Goal: Navigation & Orientation: Find specific page/section

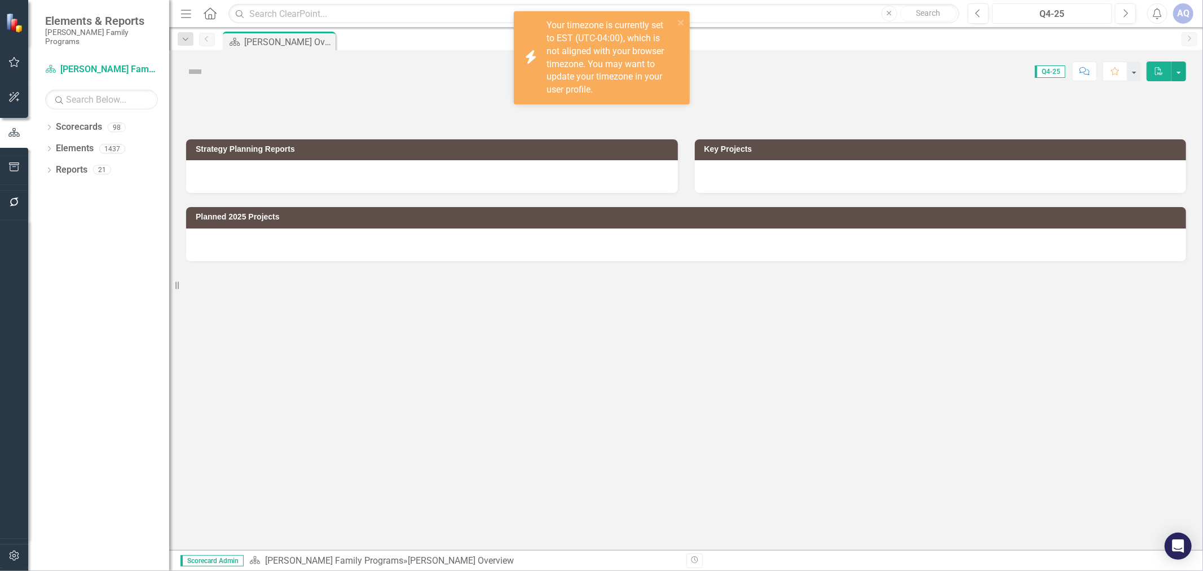
click at [1036, 23] on button "Q4-25" at bounding box center [1052, 13] width 120 height 20
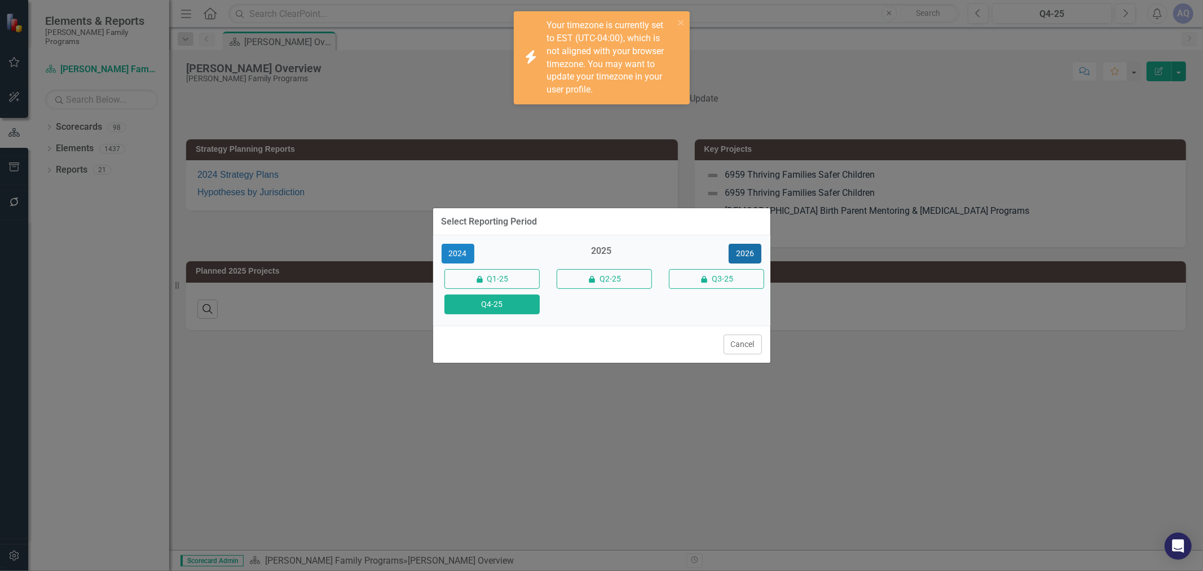
click at [745, 246] on button "2026" at bounding box center [744, 254] width 33 height 20
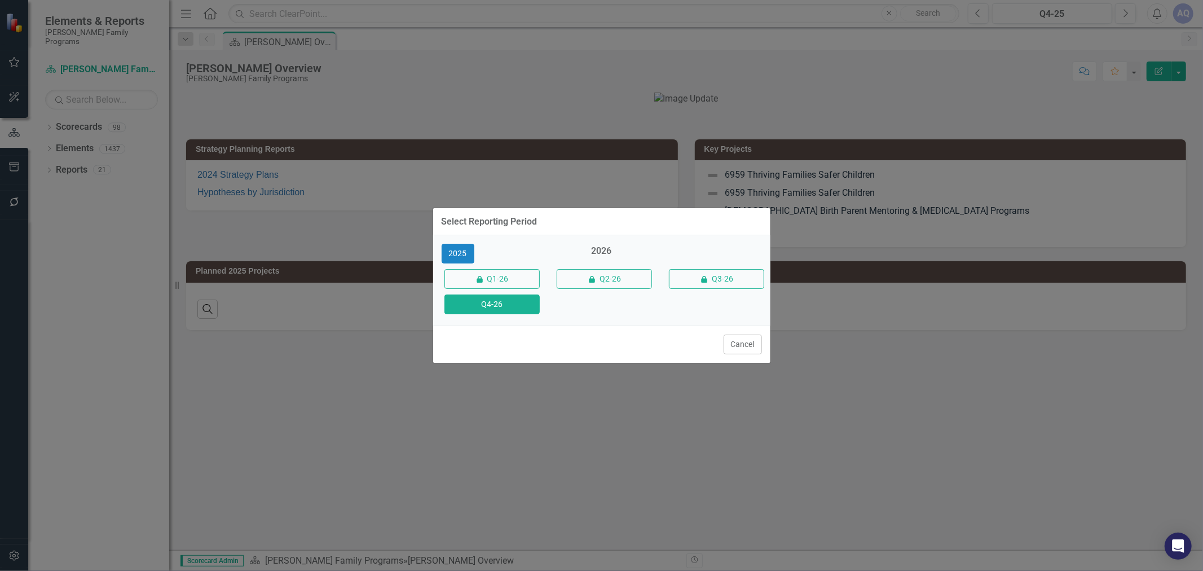
click at [505, 311] on button "Q4-26" at bounding box center [491, 304] width 95 height 20
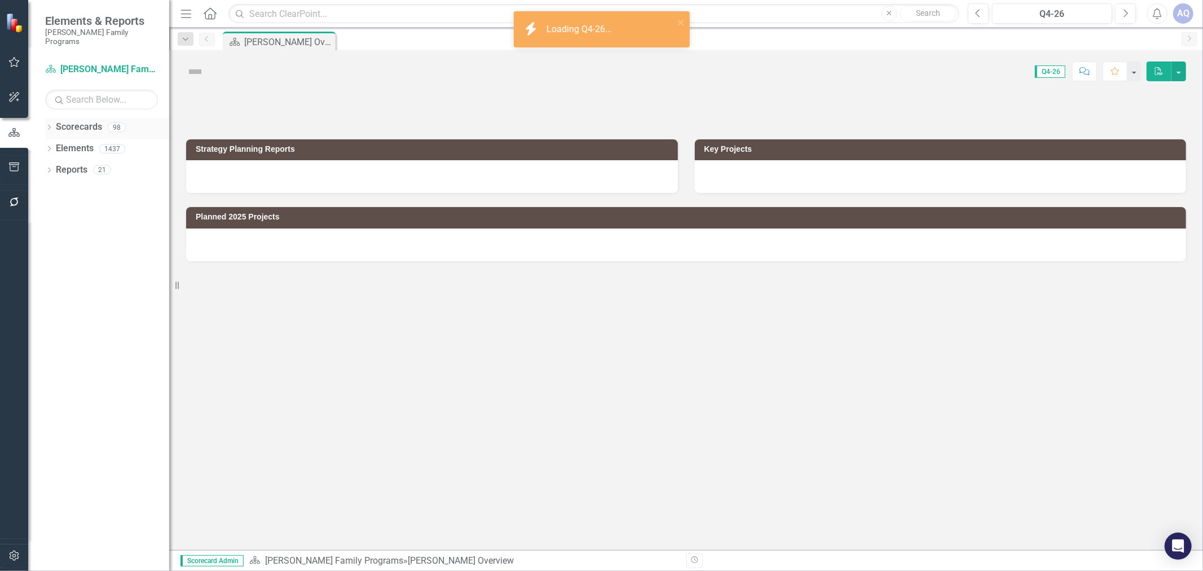
click at [51, 125] on icon "Dropdown" at bounding box center [49, 128] width 8 height 6
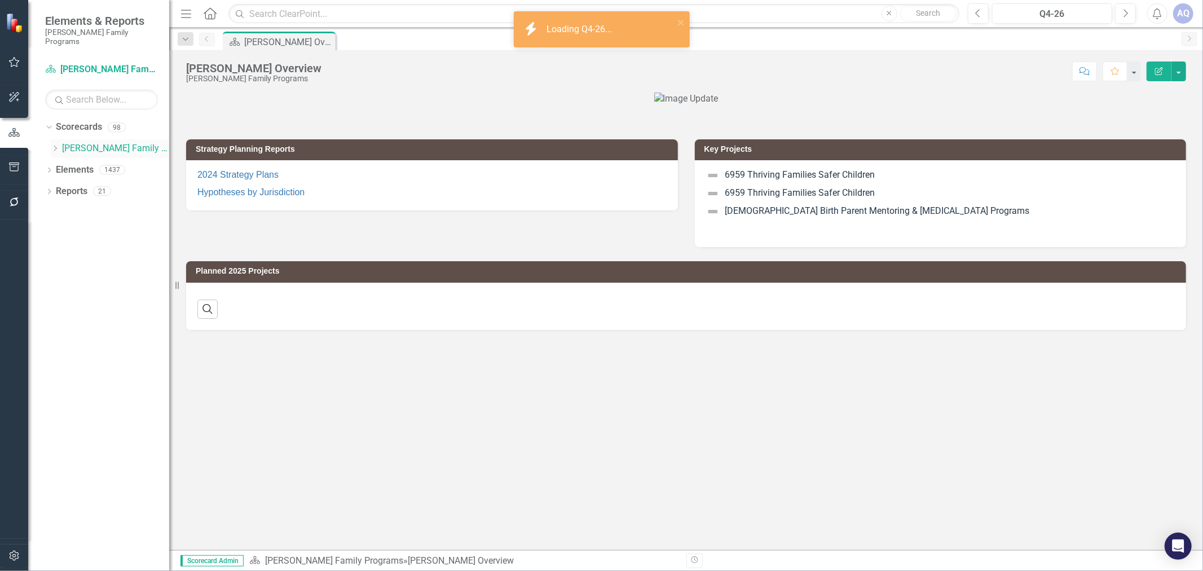
click at [52, 145] on icon "Dropdown" at bounding box center [55, 148] width 8 height 7
click at [67, 229] on div "Dropdown" at bounding box center [66, 234] width 8 height 10
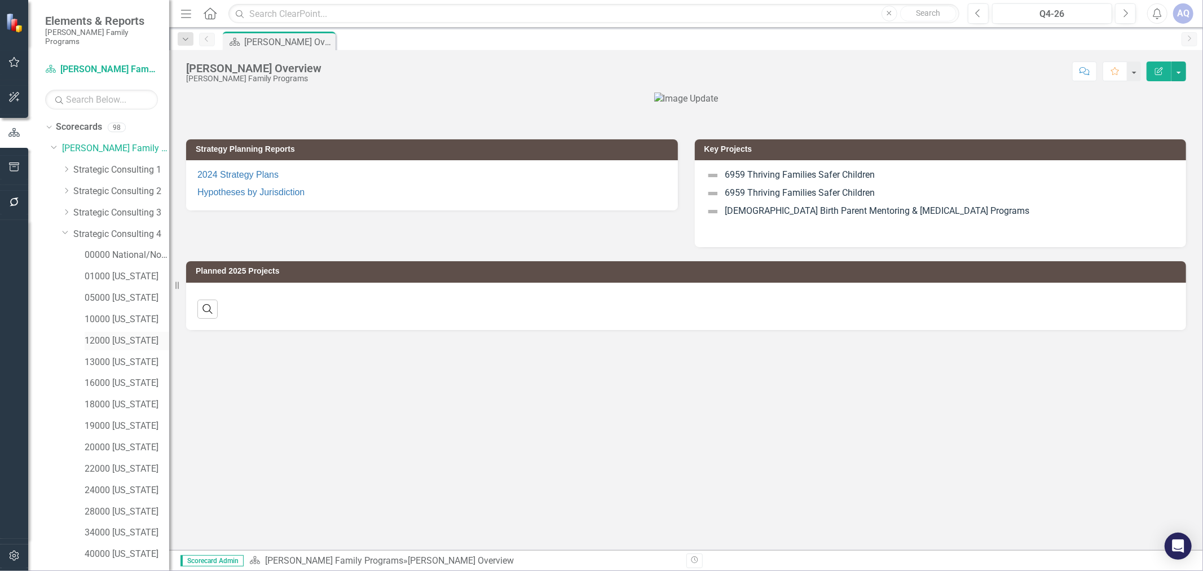
click at [113, 334] on link "12000 [US_STATE]" at bounding box center [127, 340] width 85 height 13
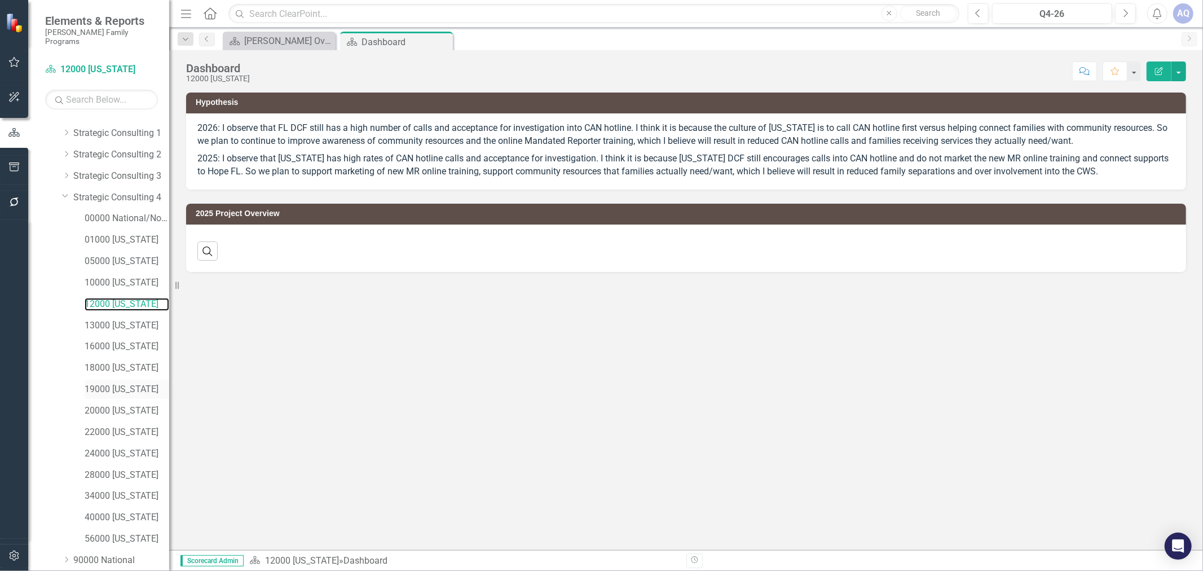
scroll to position [72, 0]
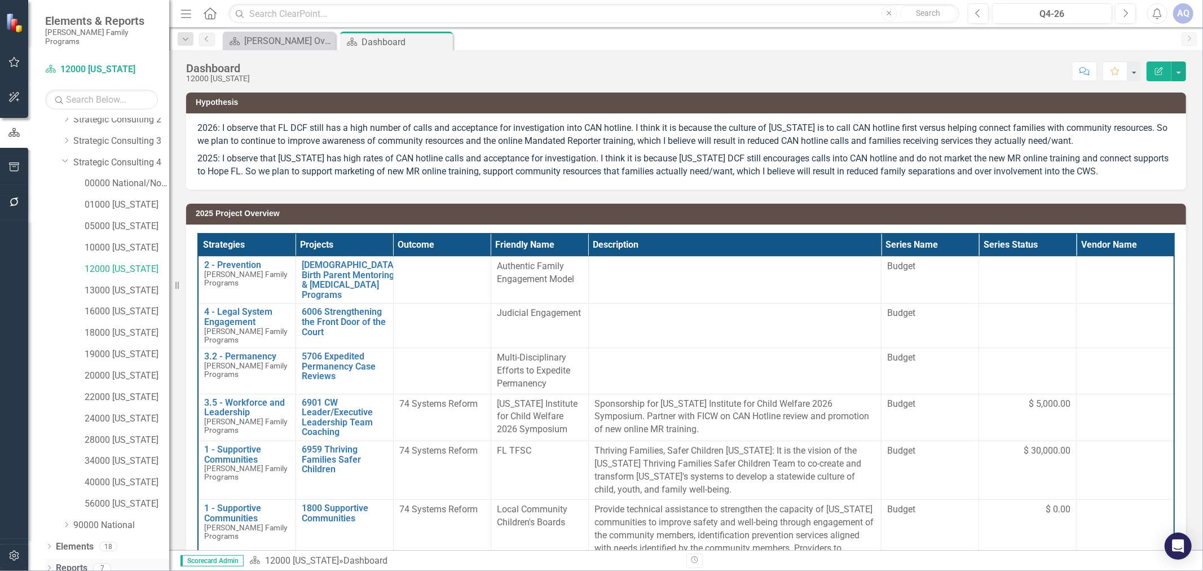
click at [52, 564] on div "Dropdown" at bounding box center [49, 569] width 8 height 10
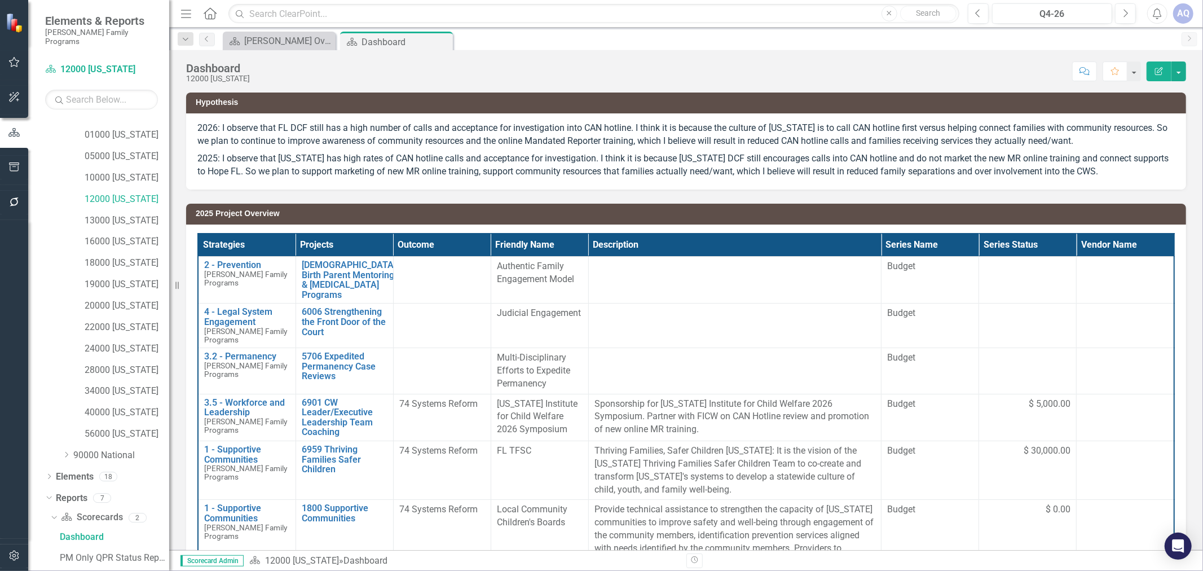
scroll to position [212, 0]
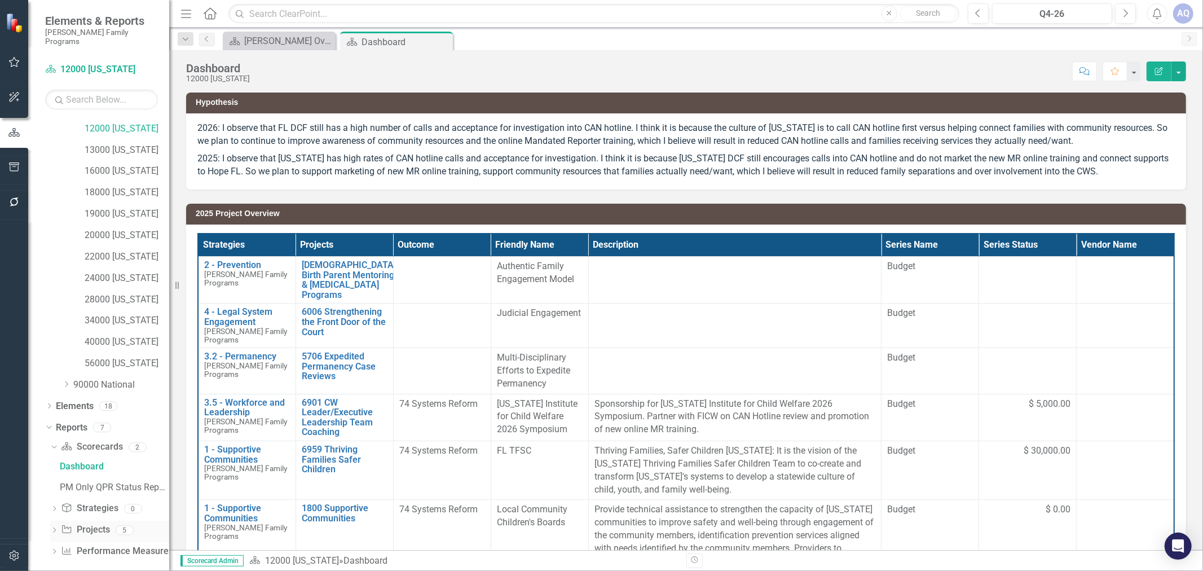
click at [53, 528] on icon "Dropdown" at bounding box center [54, 531] width 8 height 6
click at [104, 525] on div "2026 Project Overview" at bounding box center [114, 530] width 109 height 10
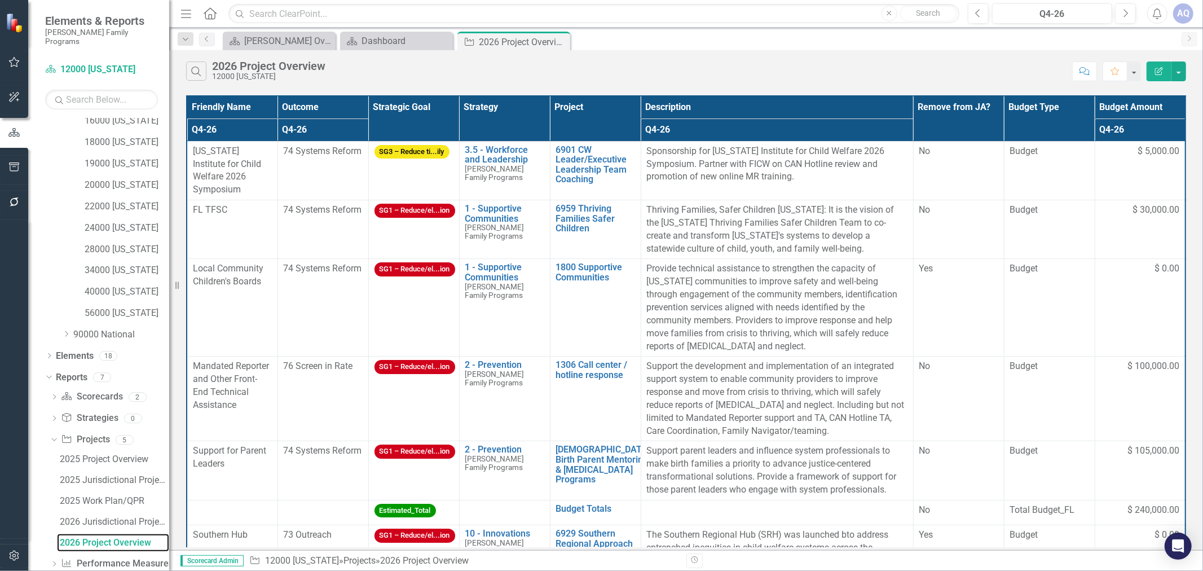
scroll to position [275, 0]
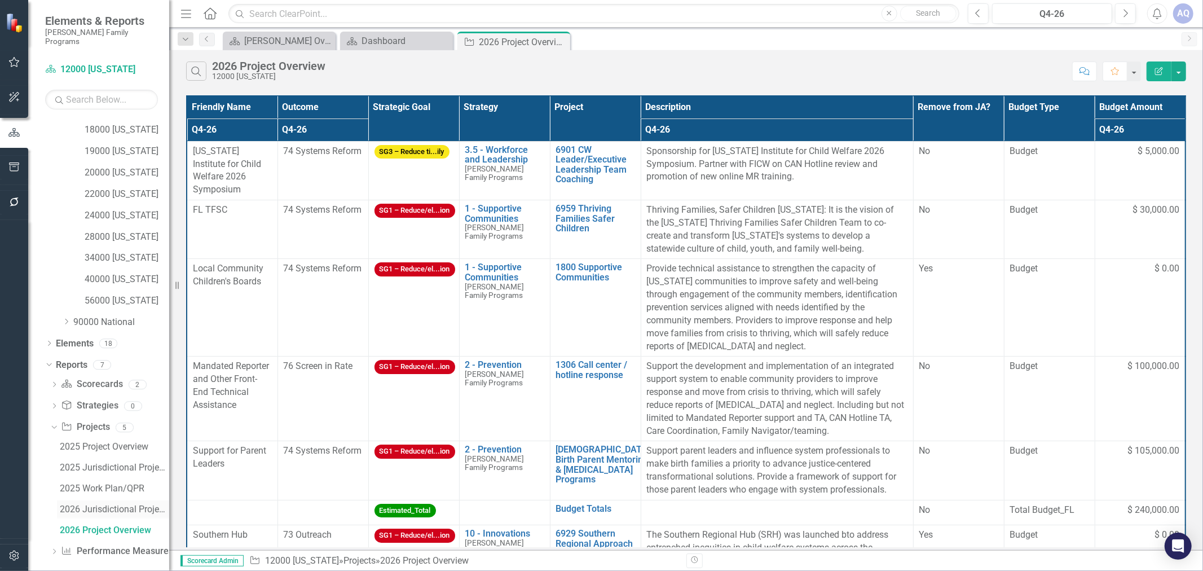
click at [130, 504] on div "2026 Jurisdictional Projects Assessment" at bounding box center [114, 509] width 109 height 10
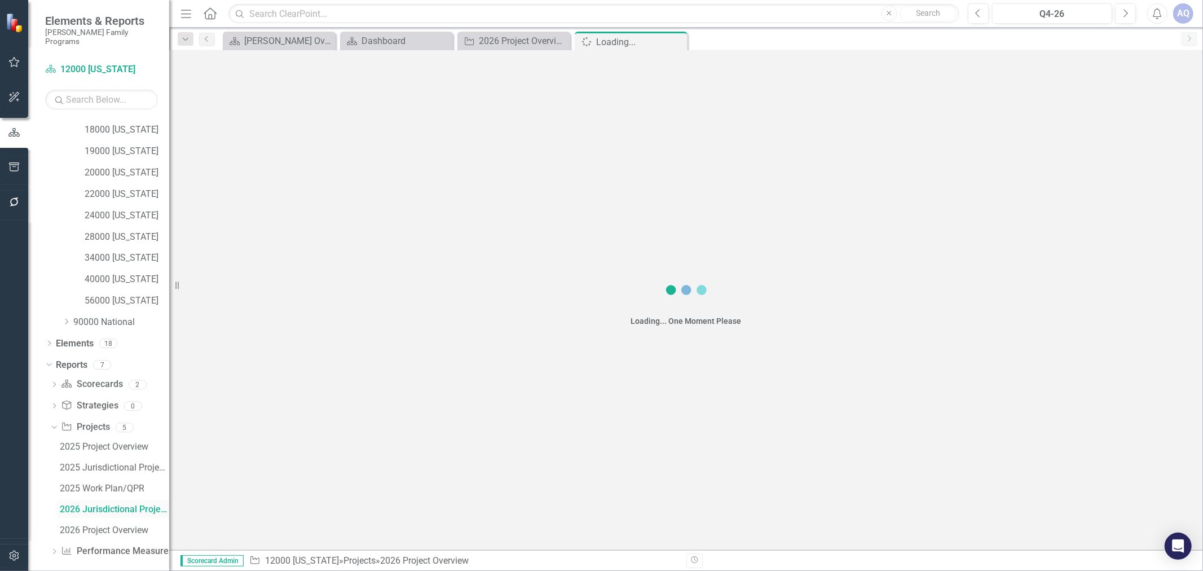
scroll to position [213, 0]
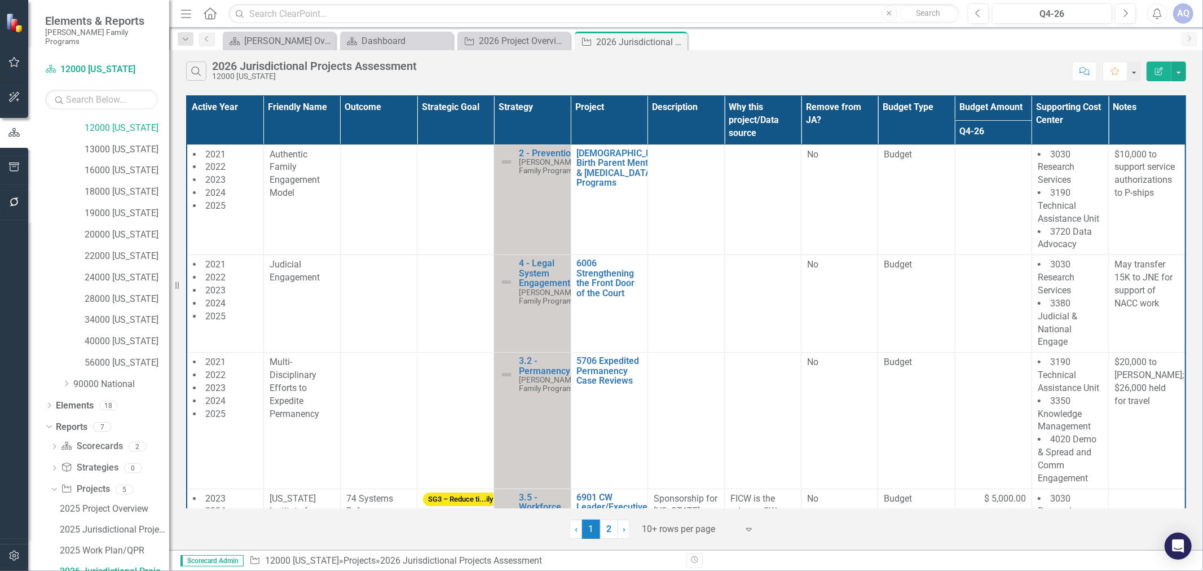
click at [694, 529] on div at bounding box center [690, 529] width 96 height 15
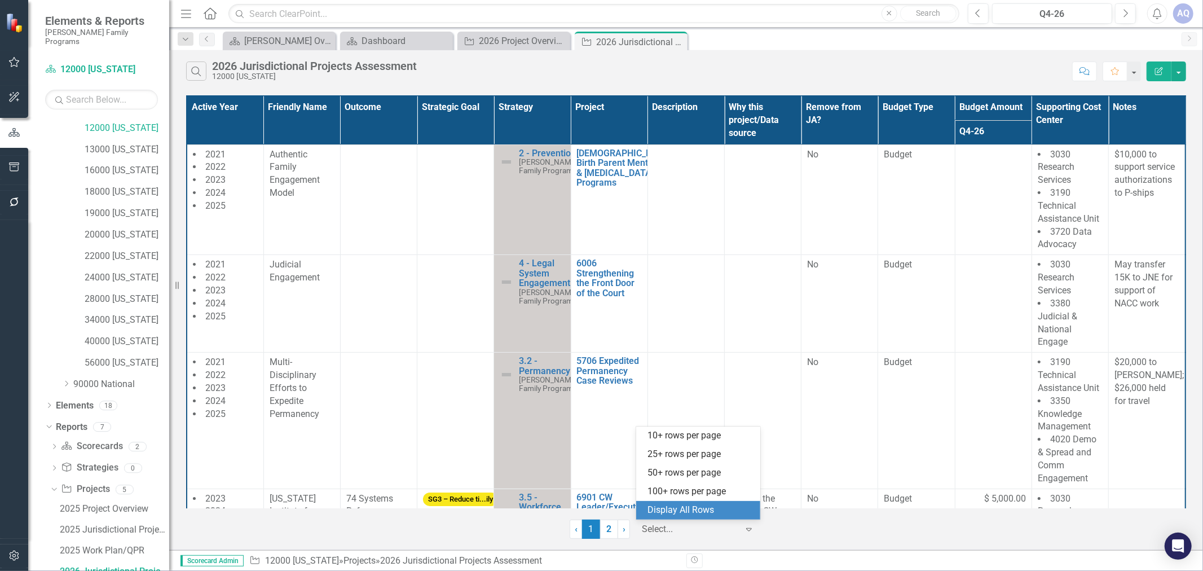
click at [706, 507] on div "Display All Rows" at bounding box center [700, 510] width 106 height 13
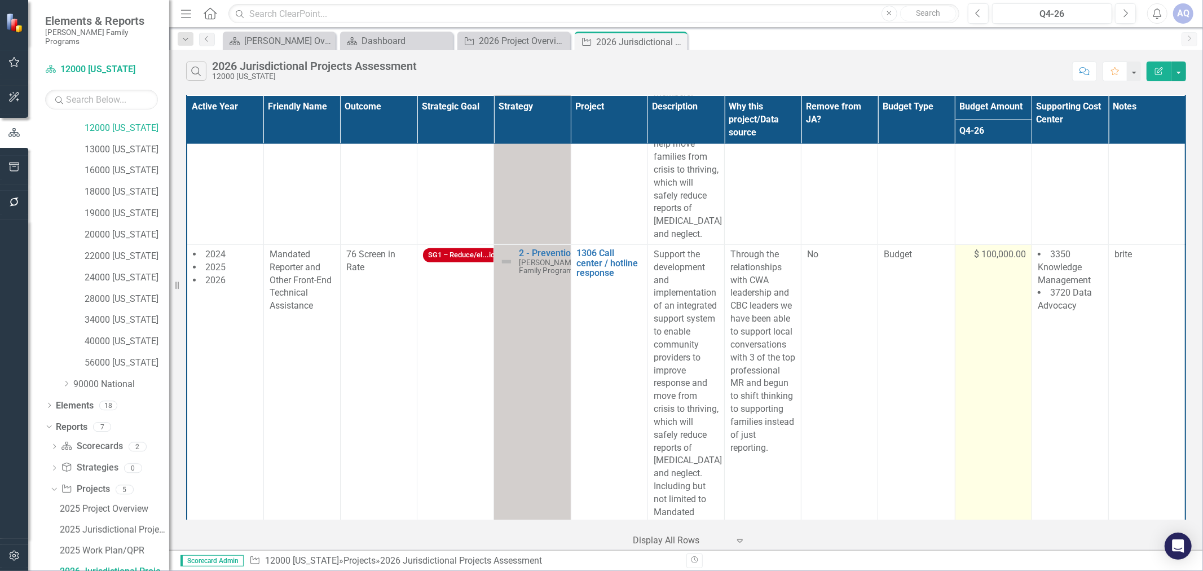
scroll to position [1128, 0]
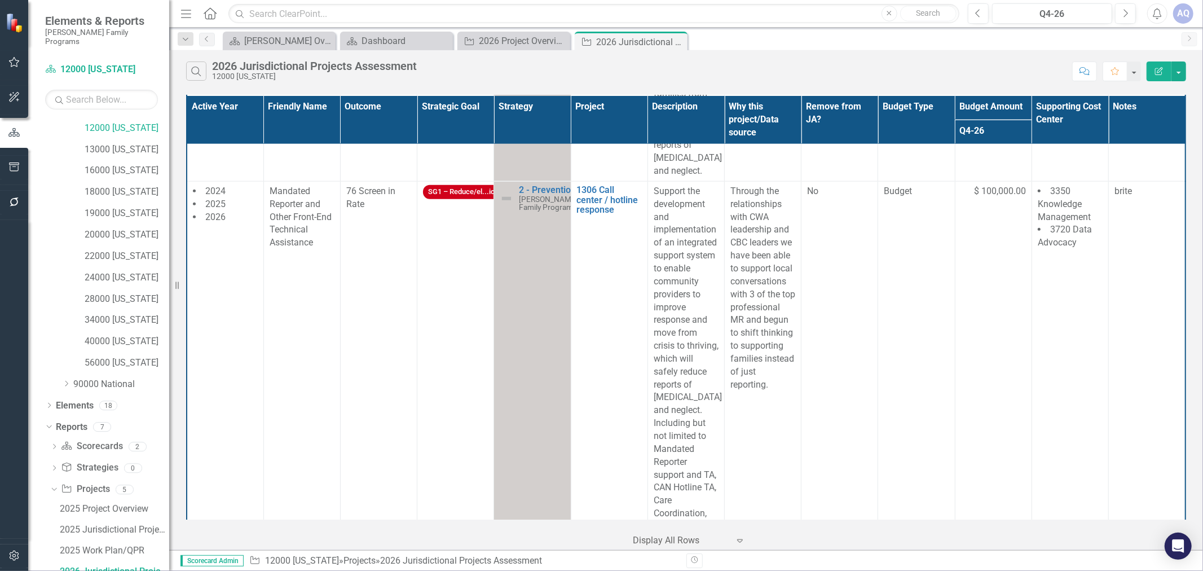
click at [1094, 42] on div "Scorecard [PERSON_NAME] Overview Close Scorecard Dashboard Close Project 2026 P…" at bounding box center [697, 41] width 955 height 18
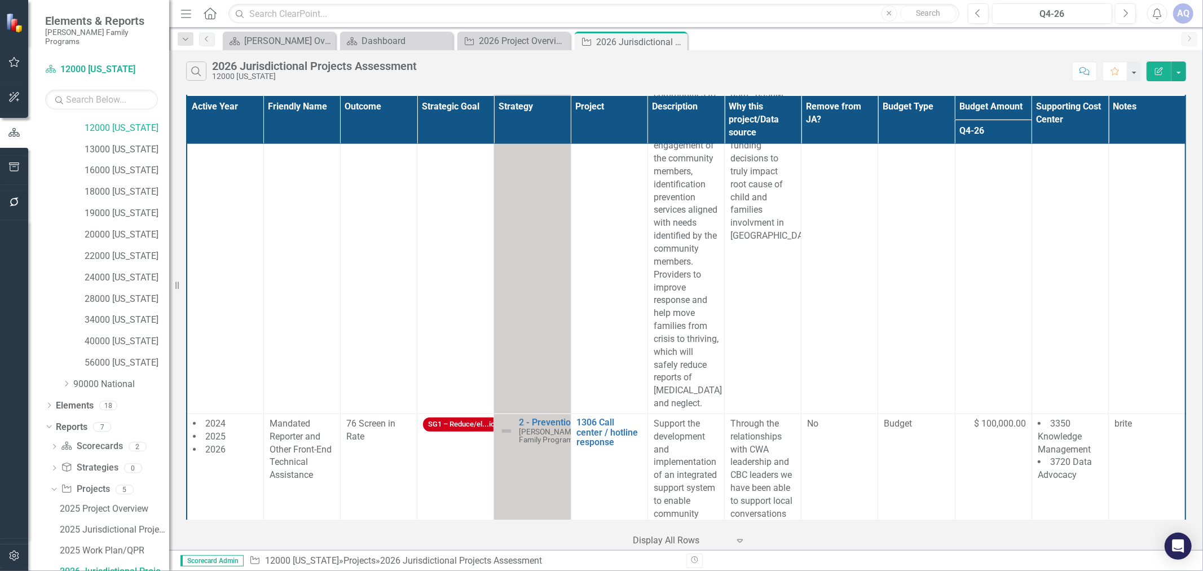
scroll to position [540, 0]
